Goal: Obtain resource: Download file/media

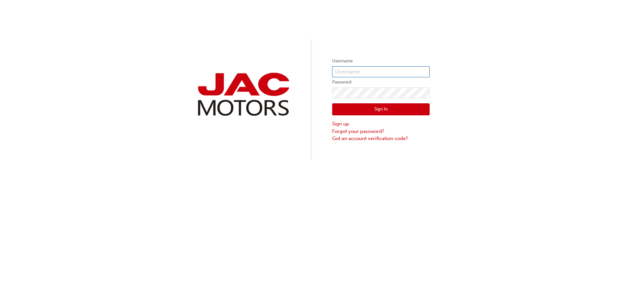
type input "david.arulrajah@pattersoncheney.com.au"
click at [356, 108] on button "Sign In" at bounding box center [380, 109] width 97 height 12
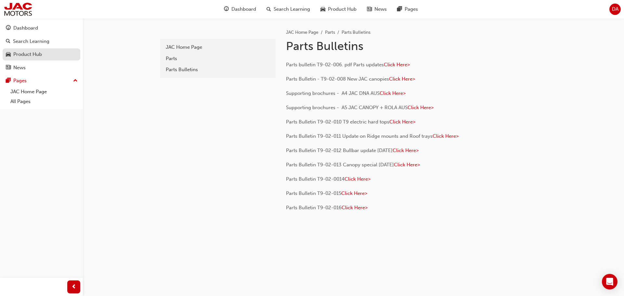
click at [35, 51] on div "Product Hub" at bounding box center [27, 54] width 29 height 7
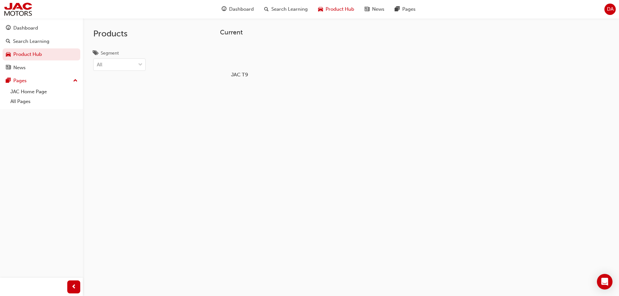
click at [236, 55] on div at bounding box center [239, 56] width 36 height 26
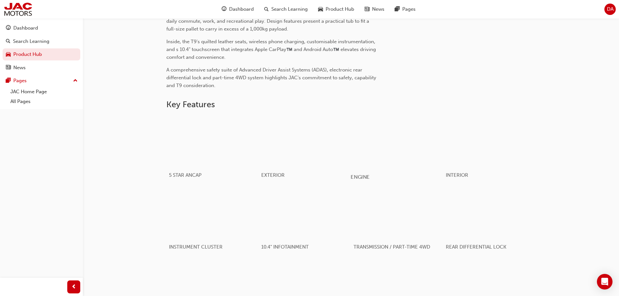
scroll to position [195, 0]
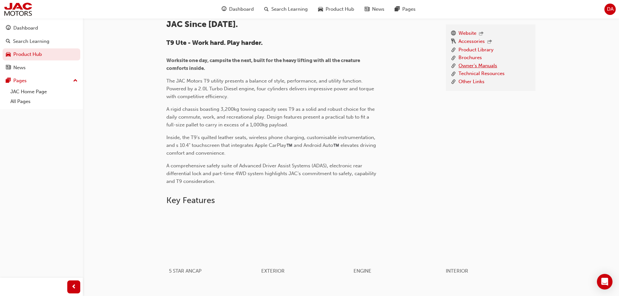
click at [469, 66] on link "Owner's Manuals" at bounding box center [477, 66] width 39 height 8
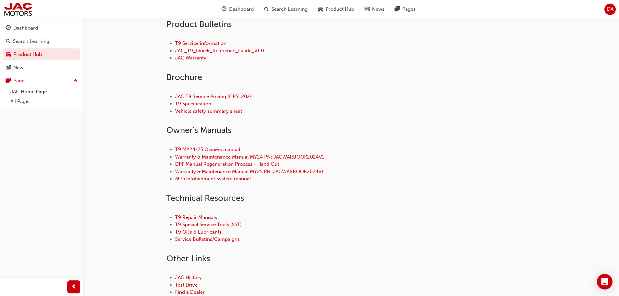
click at [196, 233] on link "T9 Oil's & Lubricants" at bounding box center [198, 232] width 46 height 6
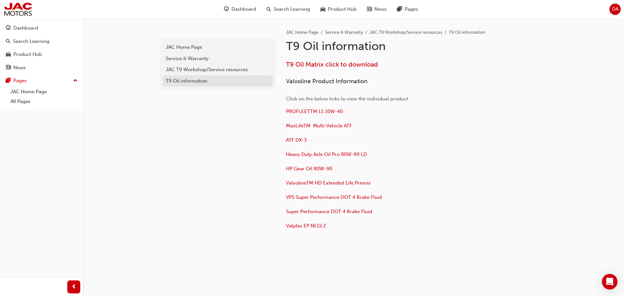
click at [190, 82] on div "T9 Oil information" at bounding box center [218, 80] width 104 height 7
click at [299, 112] on span "PROFLEETTM LS 10W-40" at bounding box center [314, 111] width 57 height 6
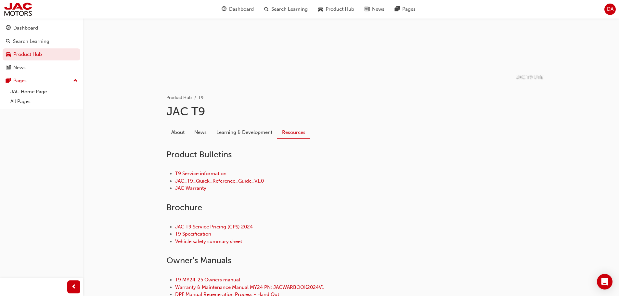
scroll to position [65, 0]
click at [204, 173] on link "T9 Service information" at bounding box center [200, 173] width 51 height 6
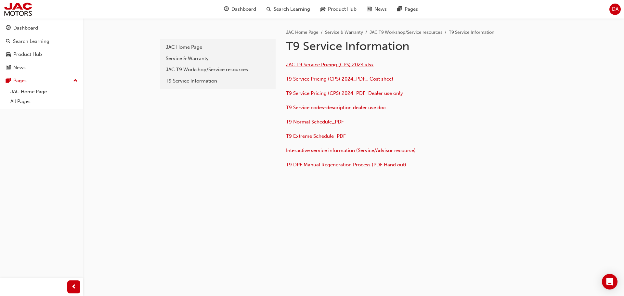
click at [329, 66] on span "JAC T9 Service Pricing (CPS) 2024.xlsx" at bounding box center [330, 65] width 88 height 6
click at [351, 76] on span "T9 Service Pricing (CPS) 2024_PDF_ Cost sheet" at bounding box center [339, 79] width 107 height 6
